Goal: Task Accomplishment & Management: Manage account settings

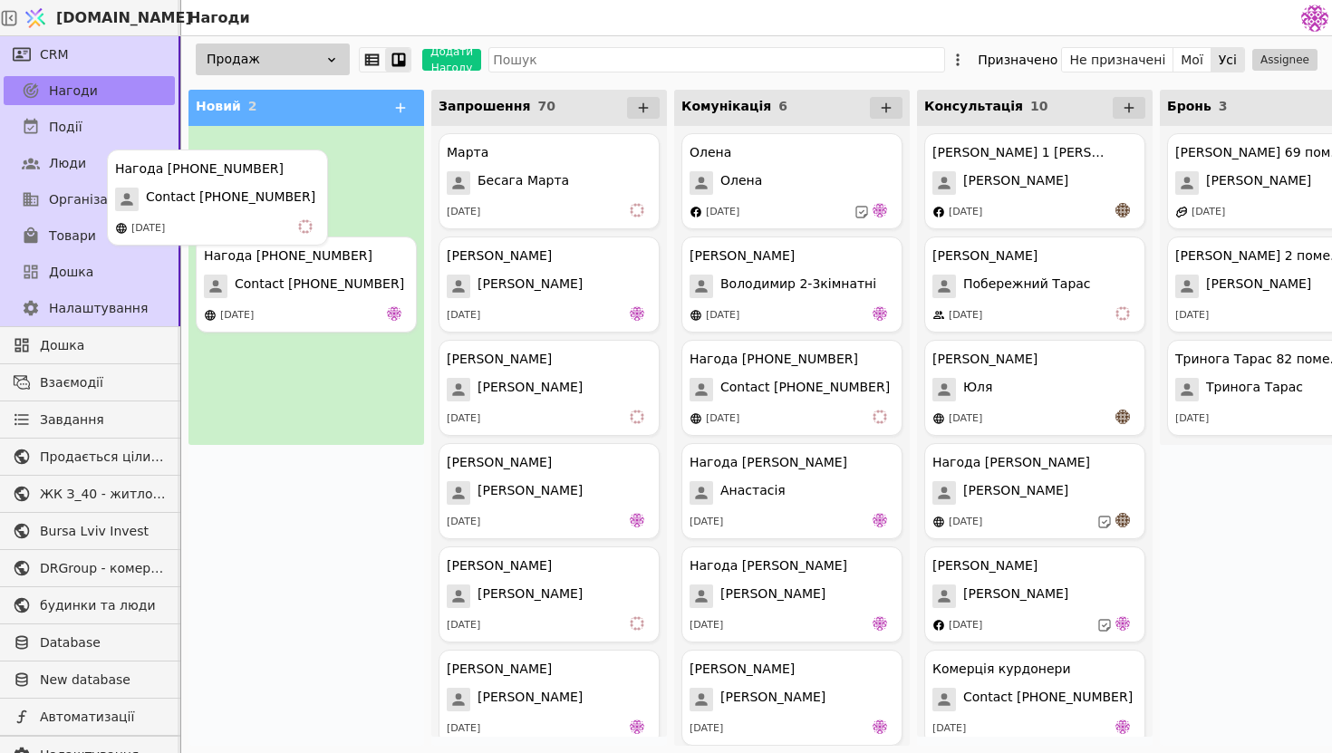
drag, startPoint x: 325, startPoint y: 197, endPoint x: 270, endPoint y: 207, distance: 56.3
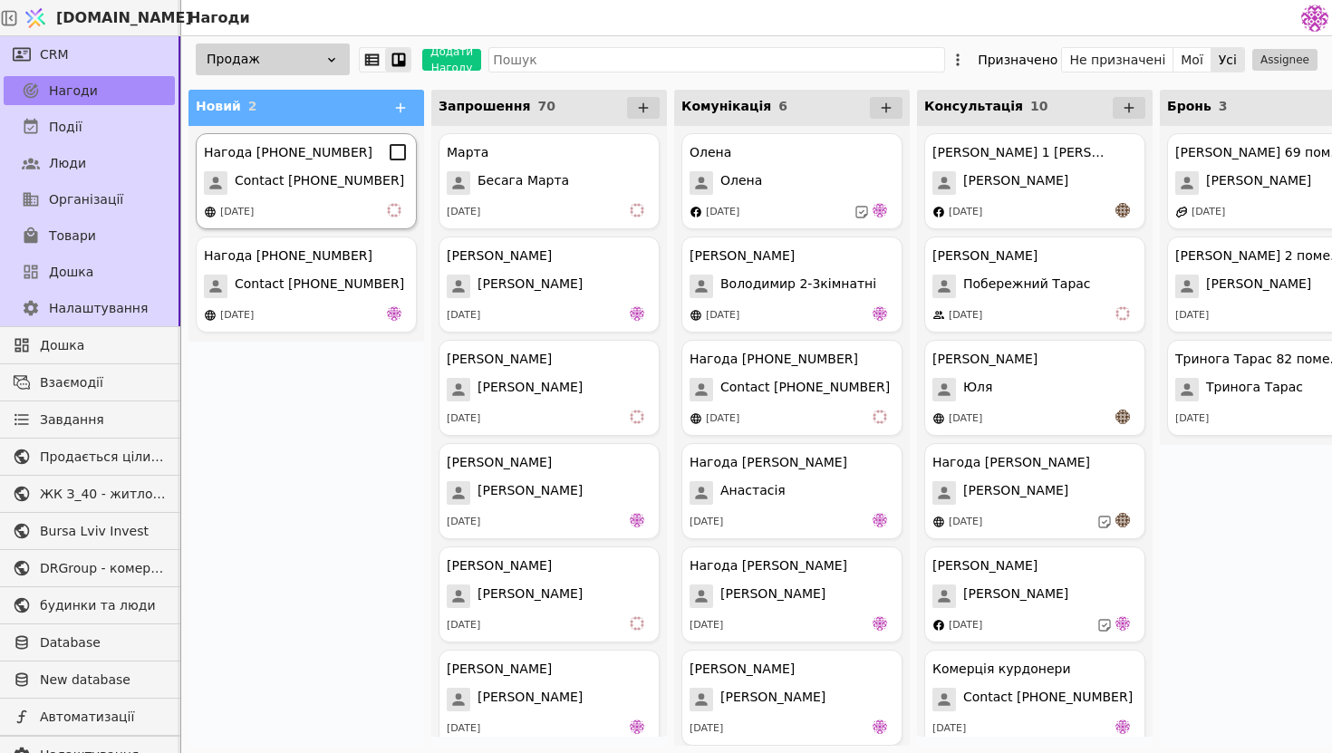
click at [340, 173] on span "Contact [PHONE_NUMBER]" at bounding box center [319, 183] width 169 height 24
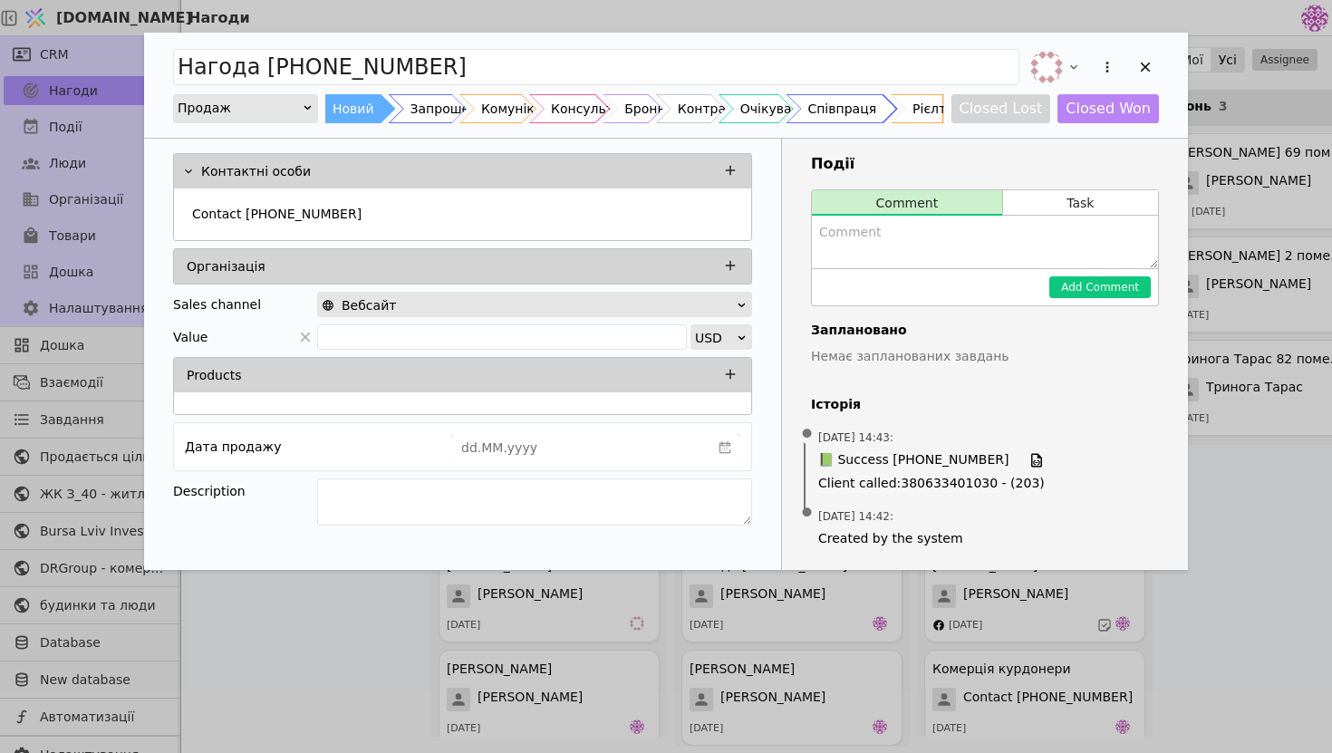
click at [875, 111] on div "Співпраця" at bounding box center [841, 108] width 69 height 29
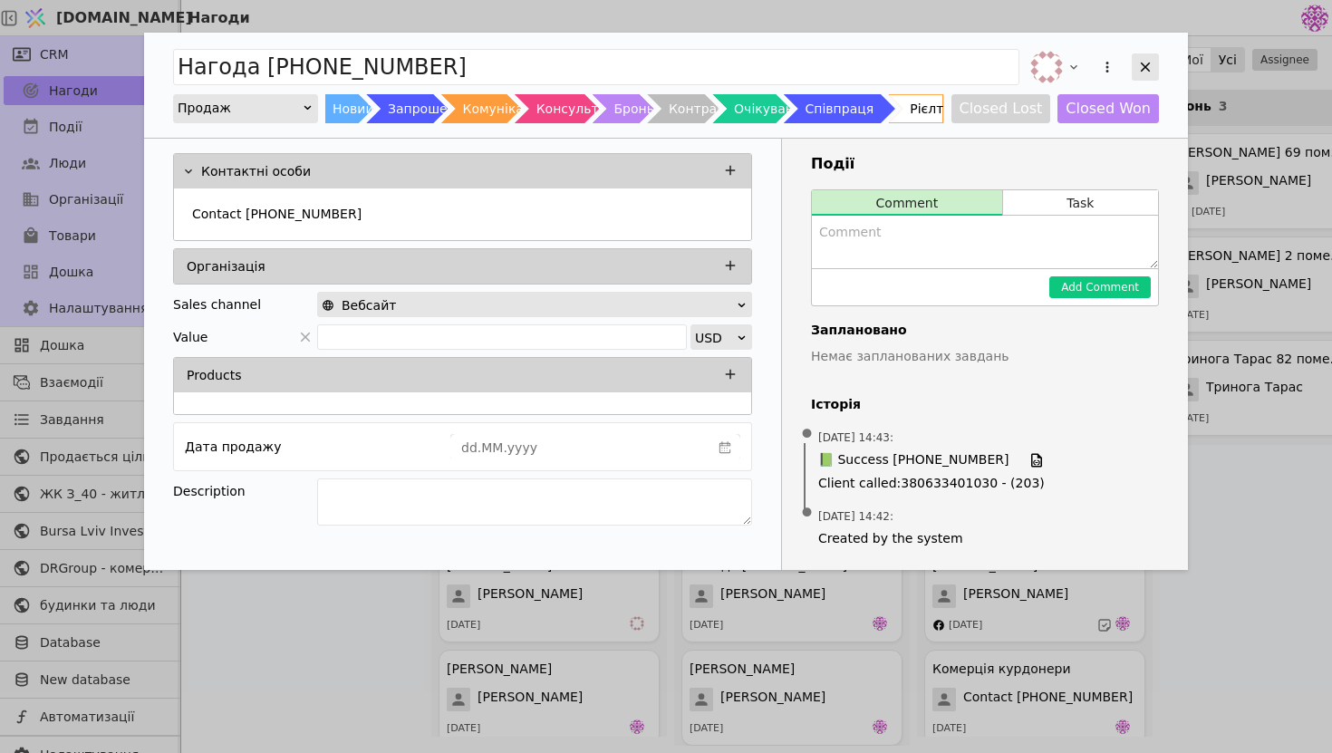
click at [1158, 74] on div "Add Opportunity" at bounding box center [1144, 66] width 27 height 27
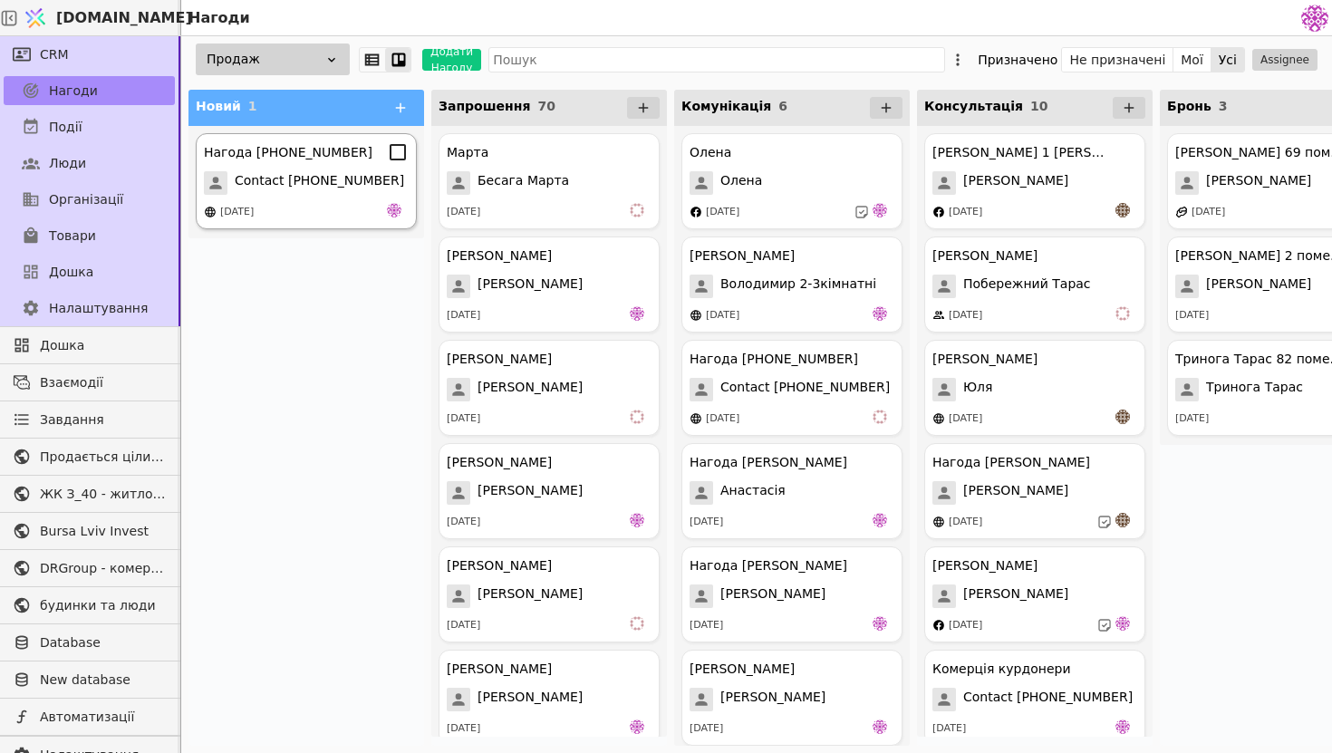
click at [348, 197] on div "Нагода [PHONE_NUMBER] Contact [PHONE_NUMBER] [DATE]" at bounding box center [306, 181] width 221 height 96
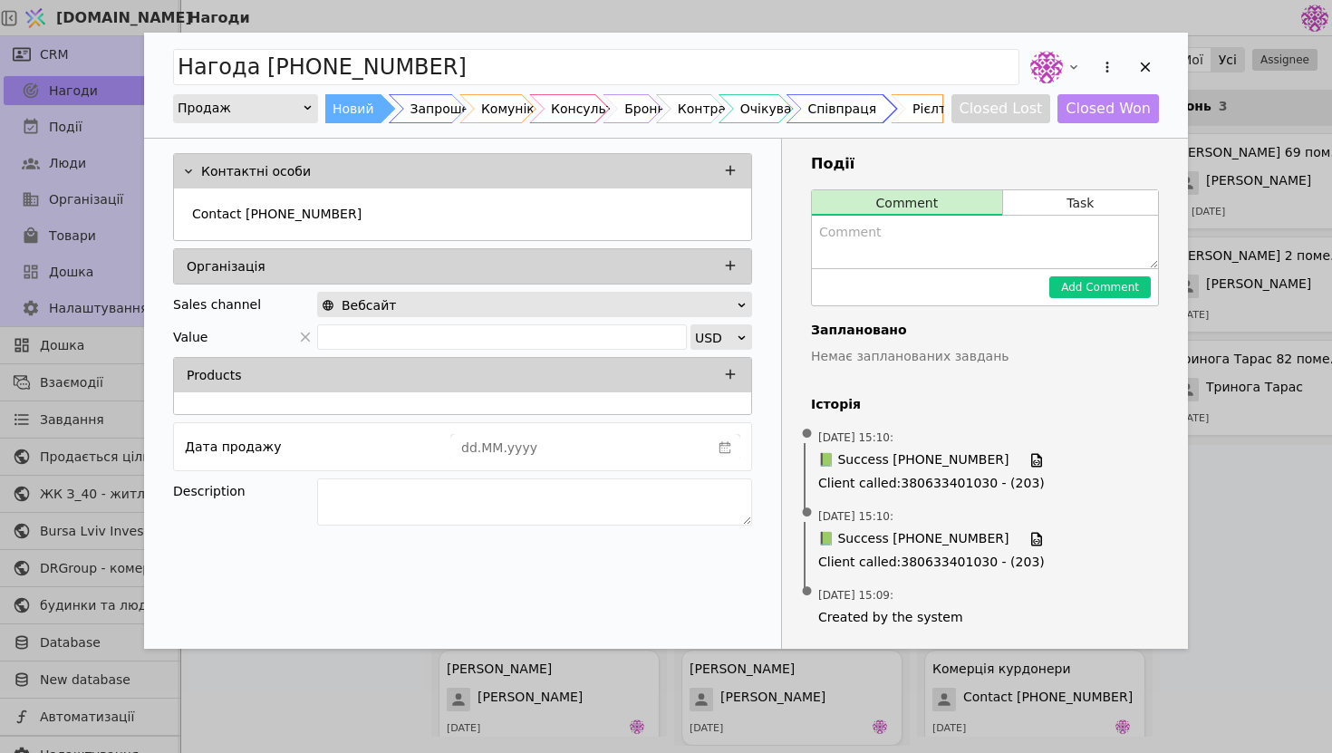
click at [865, 115] on div "Співпраця" at bounding box center [841, 108] width 69 height 29
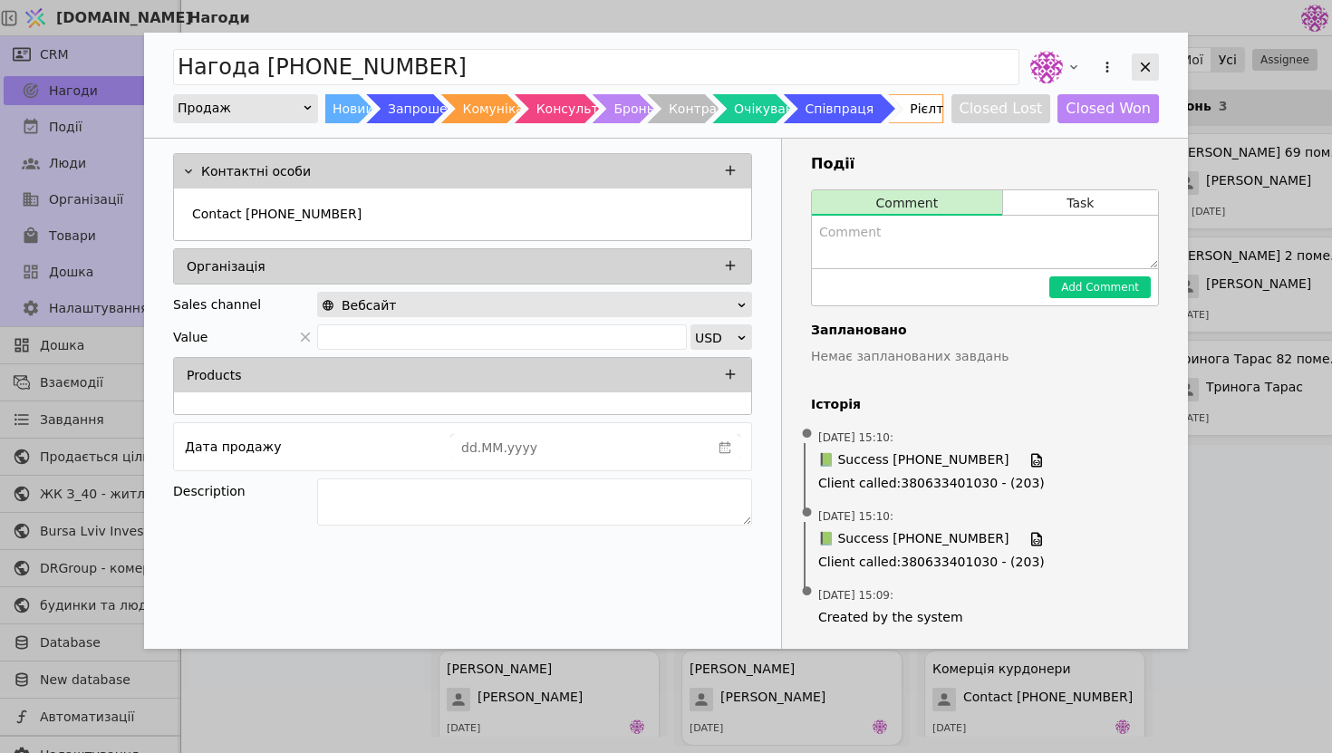
click at [1149, 63] on icon "Add Opportunity" at bounding box center [1146, 68] width 10 height 10
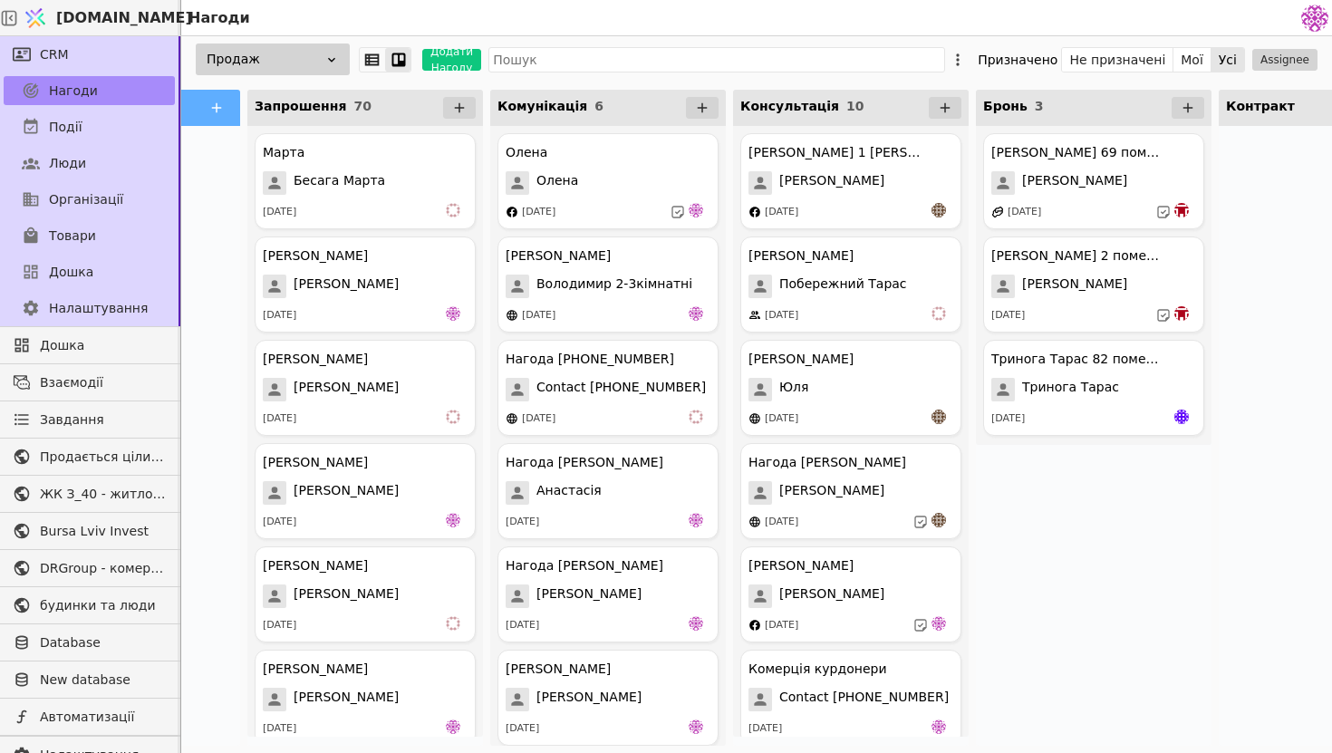
scroll to position [0, 176]
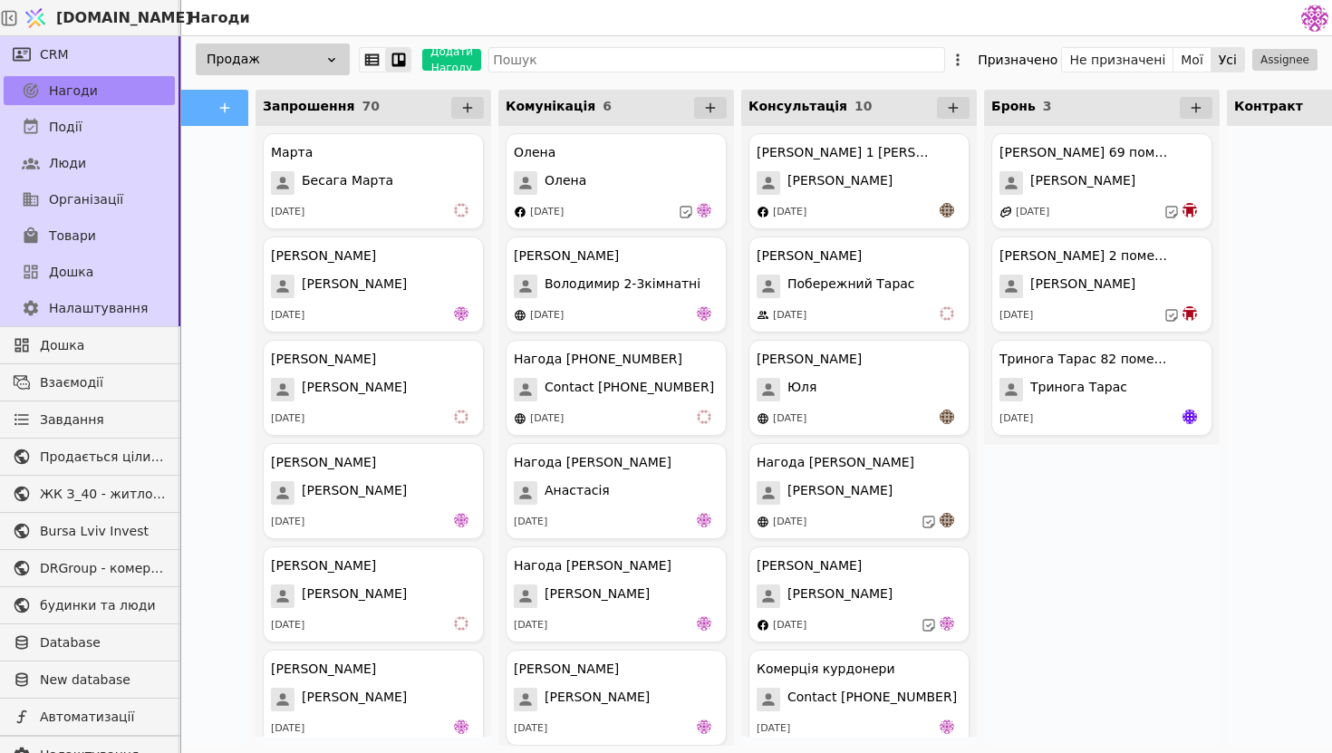
drag, startPoint x: 1035, startPoint y: 660, endPoint x: 1053, endPoint y: 660, distance: 18.1
click at [1035, 660] on div "[PERSON_NAME] 69 помешкання [PERSON_NAME] [DATE] [PERSON_NAME] 2 помешкання [PE…" at bounding box center [1102, 436] width 236 height 620
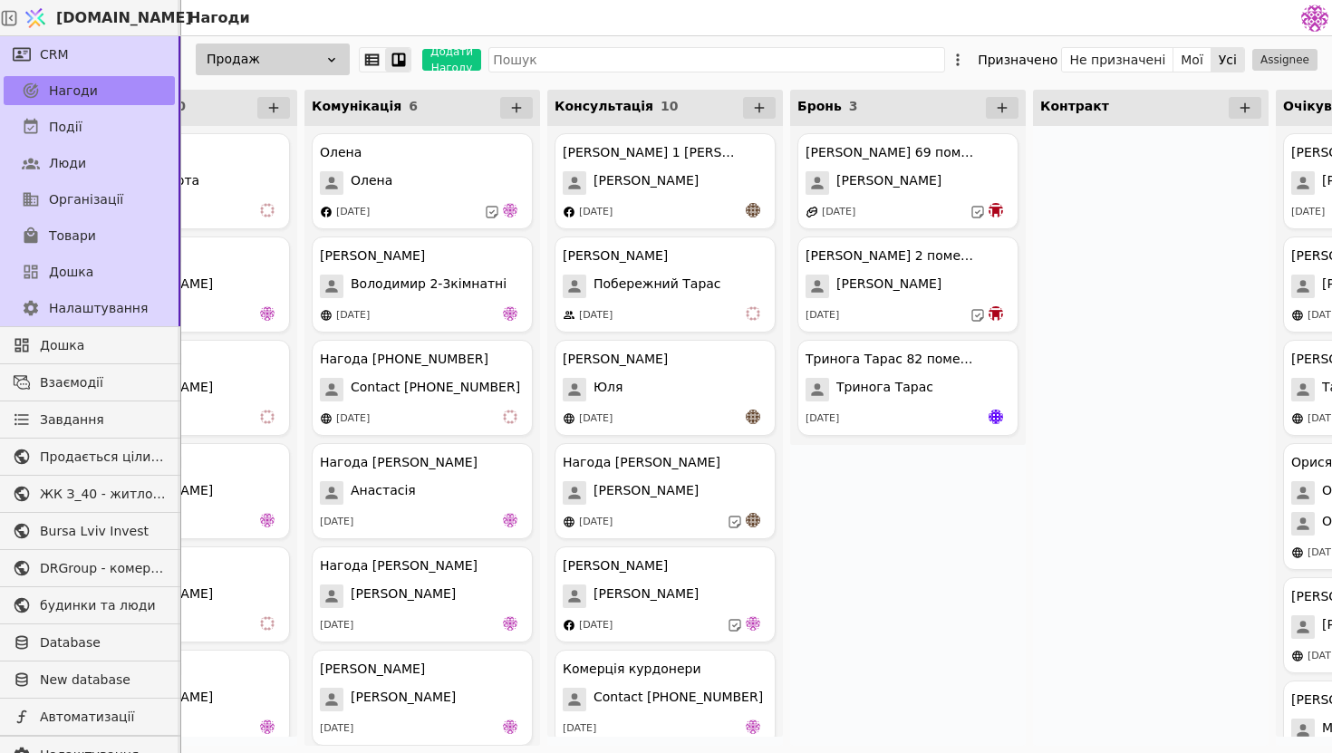
scroll to position [0, 0]
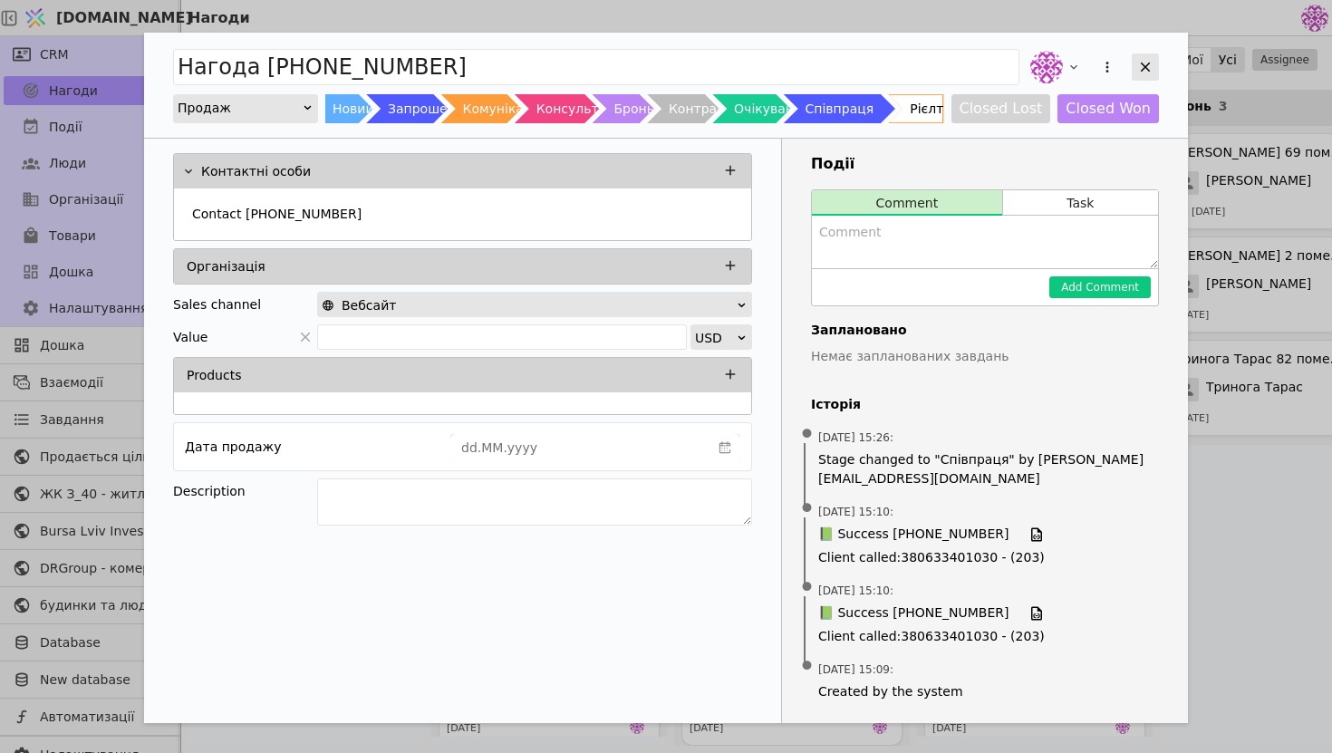
click at [1144, 72] on icon "Add Opportunity" at bounding box center [1145, 67] width 16 height 16
click at [1137, 63] on icon "Add Opportunity" at bounding box center [1145, 67] width 16 height 16
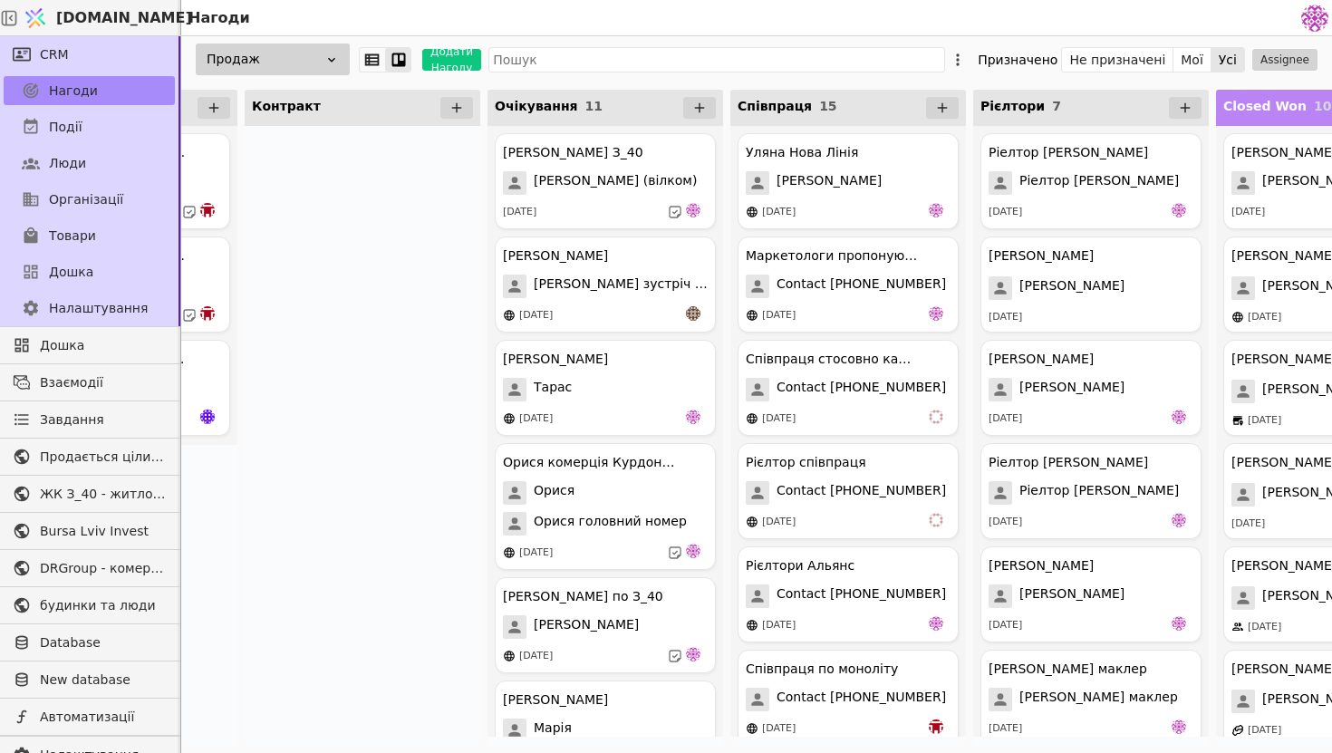
scroll to position [0, 1527]
